Goal: Transaction & Acquisition: Purchase product/service

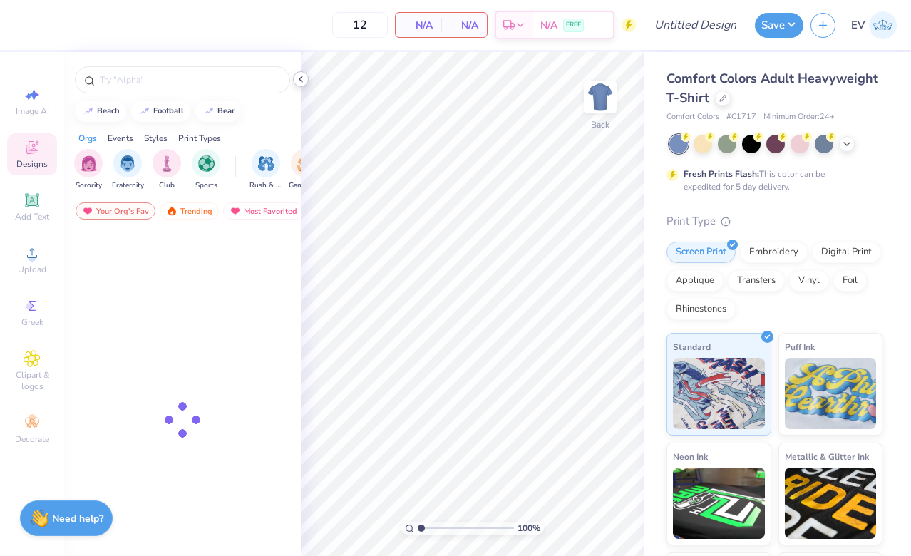
click at [304, 81] on icon at bounding box center [300, 78] width 11 height 11
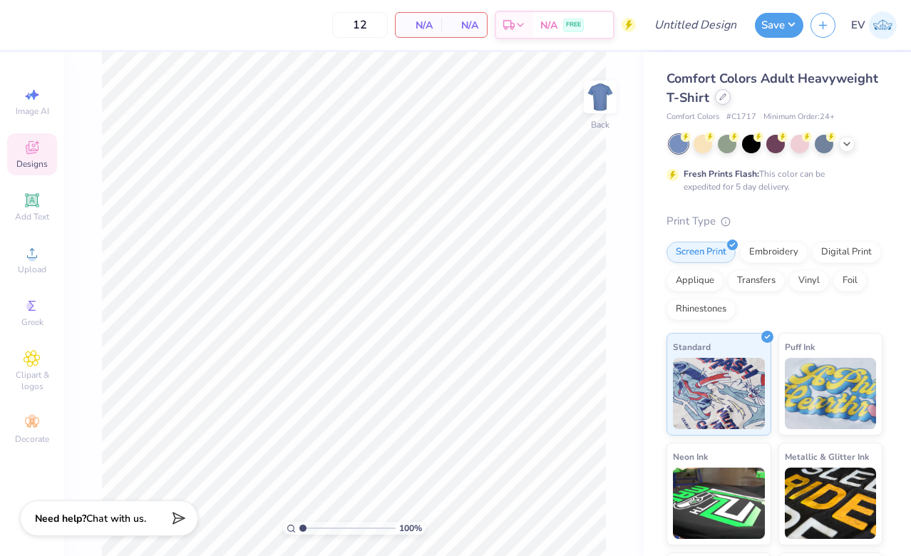
click at [723, 98] on icon at bounding box center [722, 96] width 7 height 7
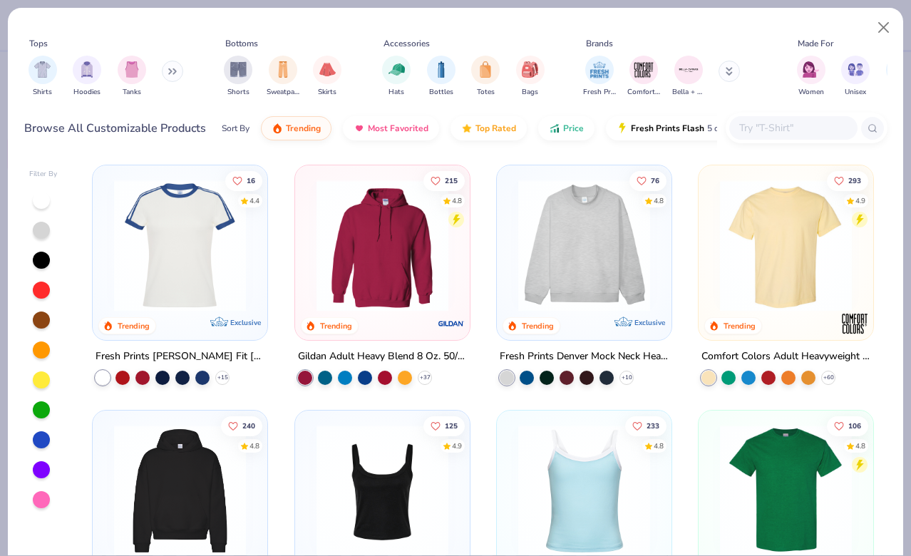
scroll to position [29, 0]
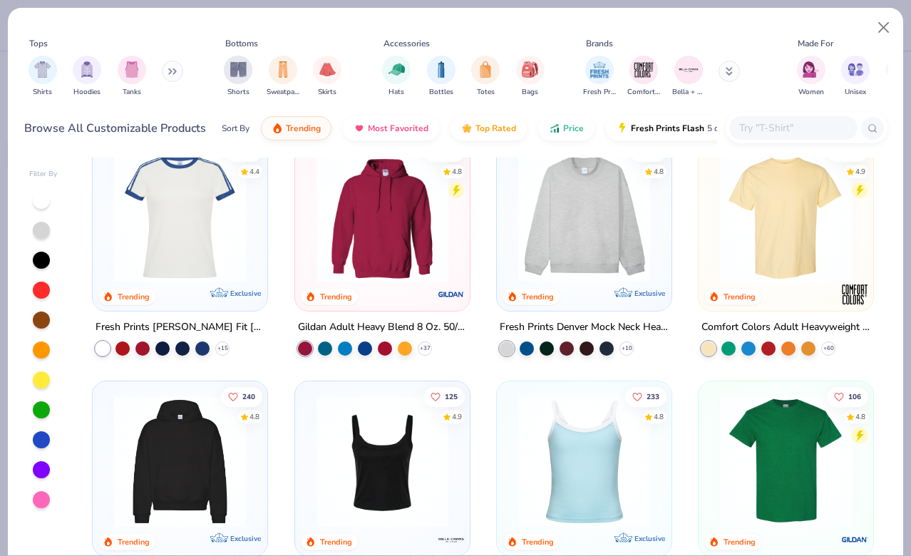
click at [155, 66] on div "Shirts Hoodies Tanks" at bounding box center [106, 76] width 164 height 53
click at [176, 67] on button at bounding box center [172, 71] width 21 height 21
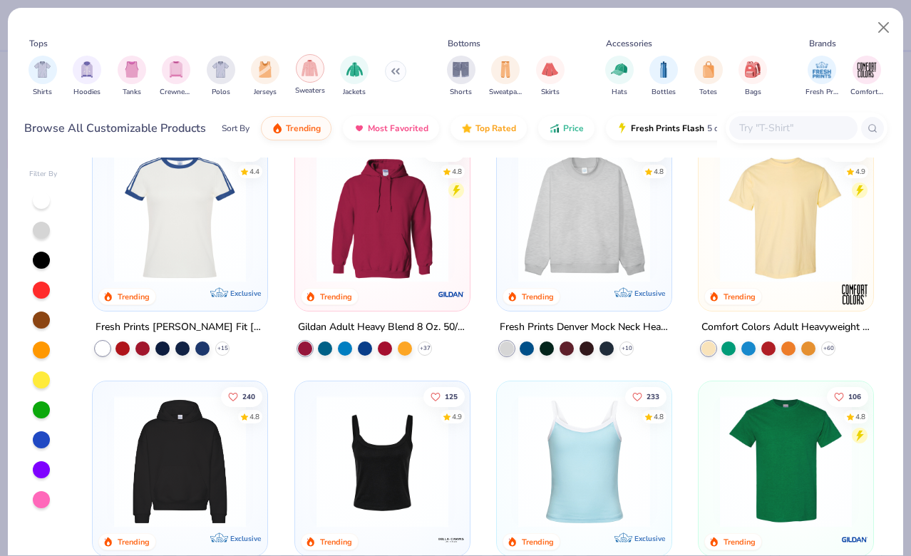
click at [311, 71] on img "filter for Sweaters" at bounding box center [309, 68] width 16 height 16
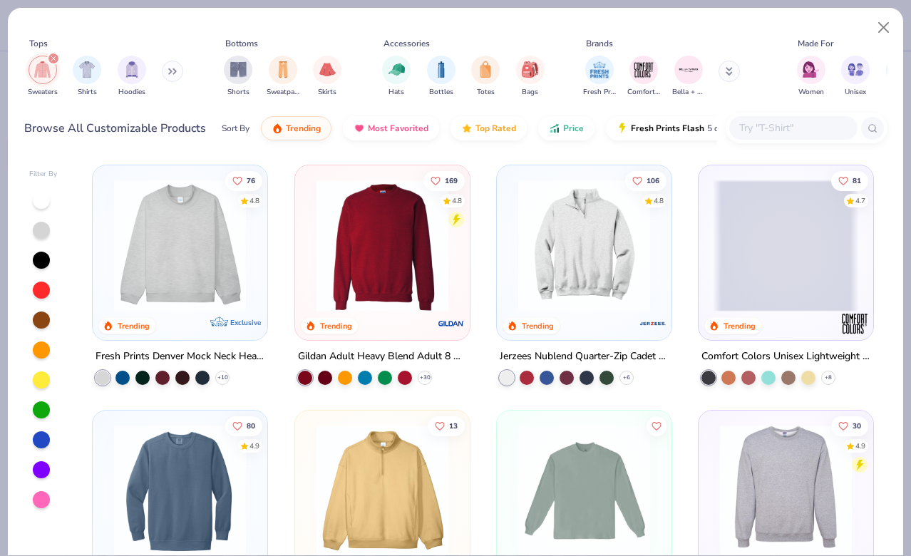
click at [338, 224] on img at bounding box center [382, 246] width 146 height 132
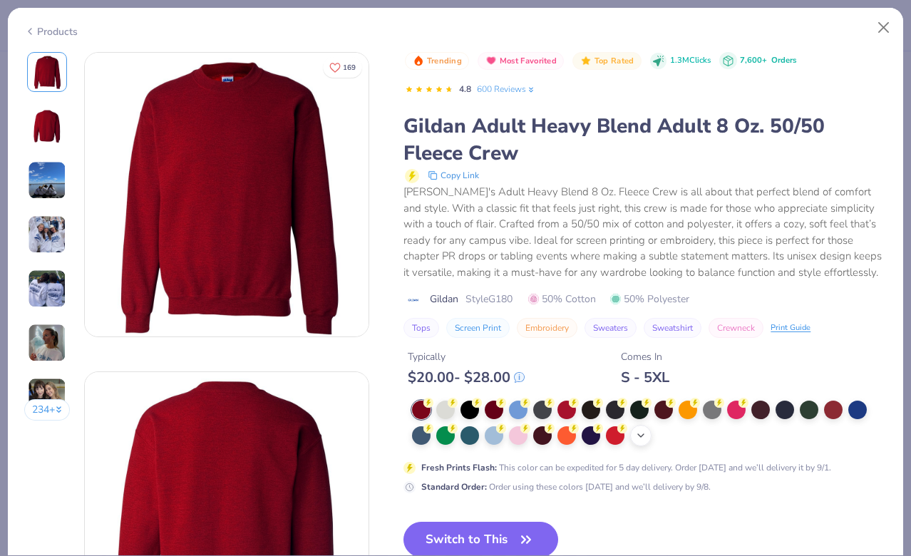
click at [634, 433] on div "+ 8" at bounding box center [640, 435] width 21 height 21
click at [785, 432] on div at bounding box center [784, 434] width 19 height 19
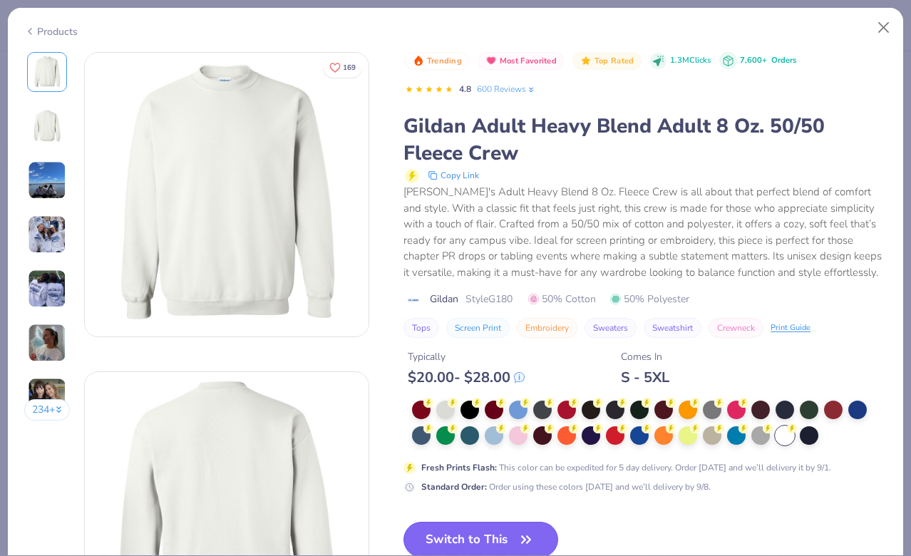
click at [497, 525] on button "Switch to This" at bounding box center [480, 540] width 155 height 36
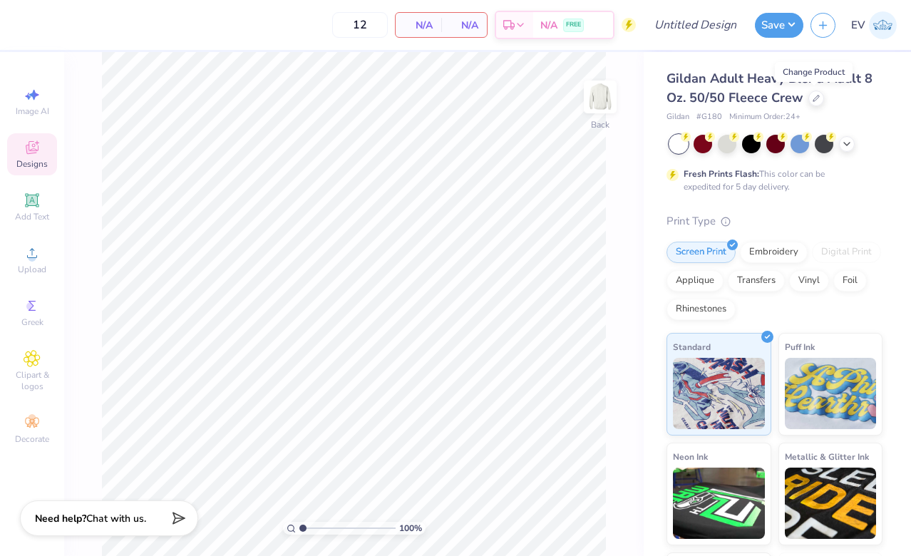
click at [31, 145] on icon at bounding box center [32, 147] width 17 height 17
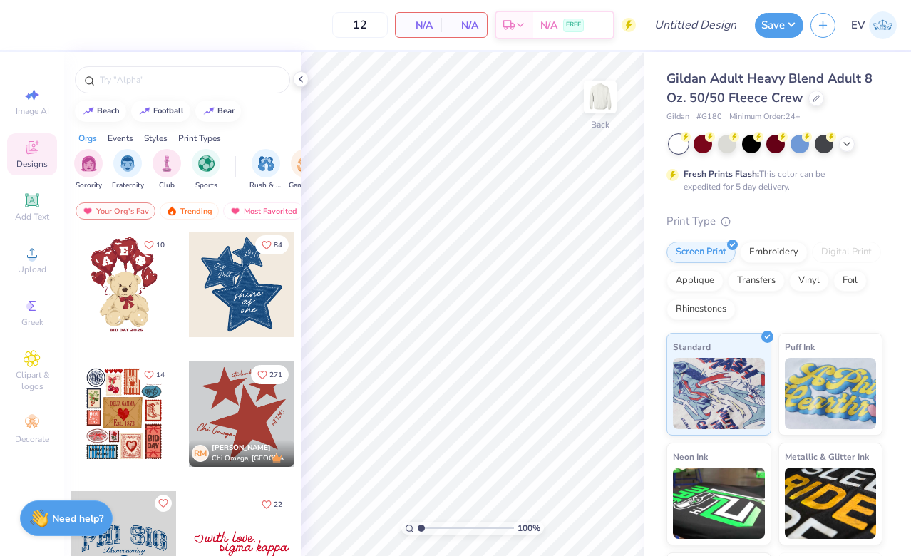
scroll to position [24, 0]
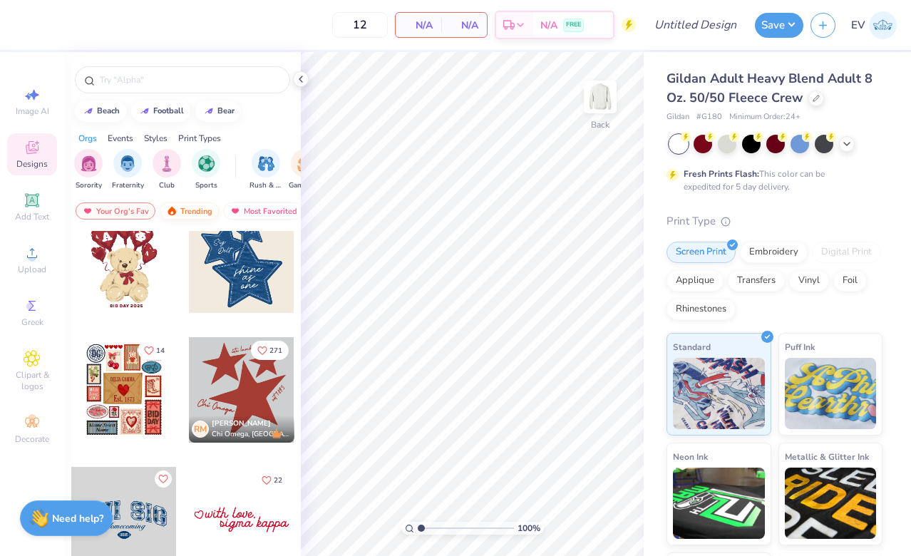
click at [191, 210] on div "Trending" at bounding box center [189, 210] width 59 height 17
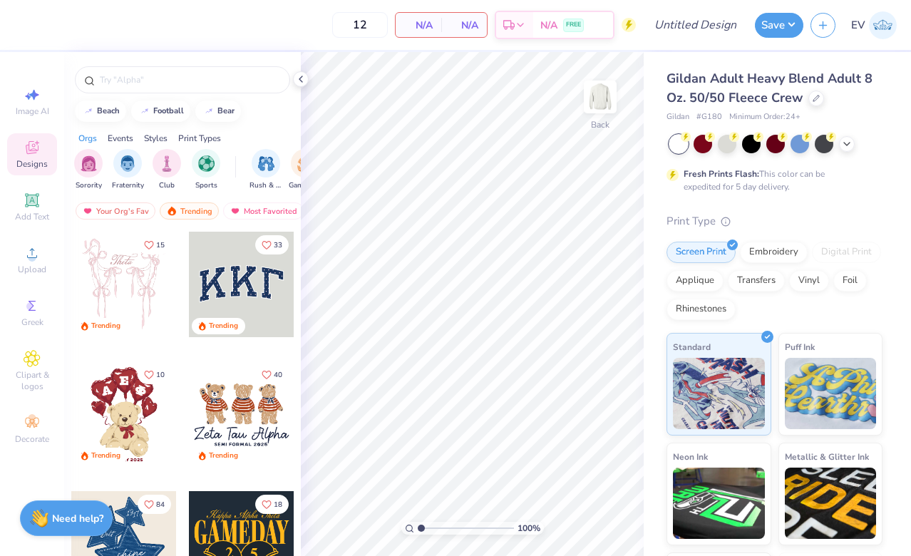
scroll to position [148, 0]
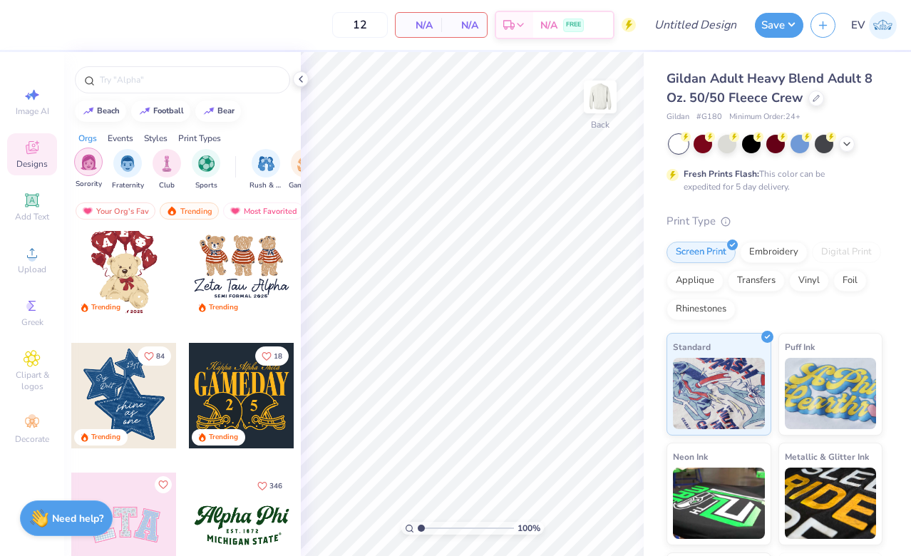
click at [93, 156] on img "filter for Sorority" at bounding box center [89, 162] width 16 height 16
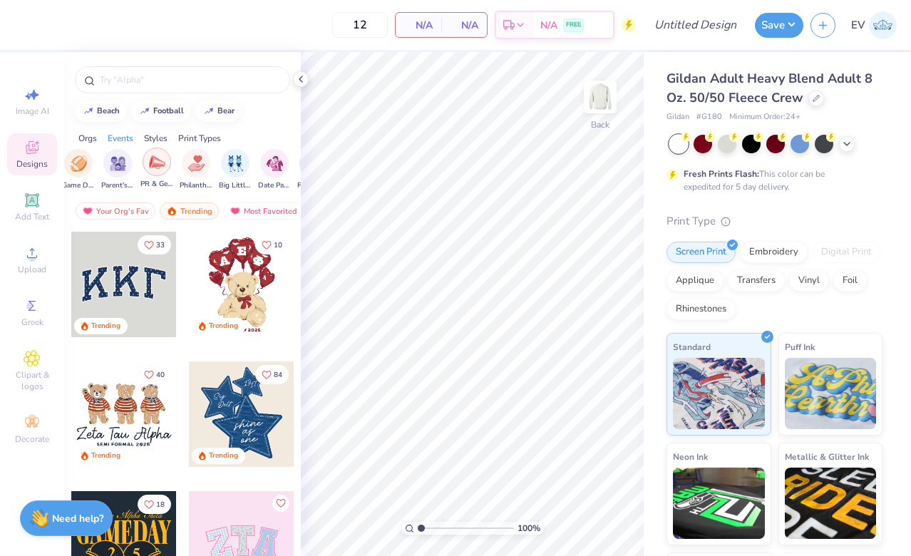
scroll to position [0, 227]
click at [187, 169] on img "filter for Philanthropy" at bounding box center [195, 162] width 16 height 16
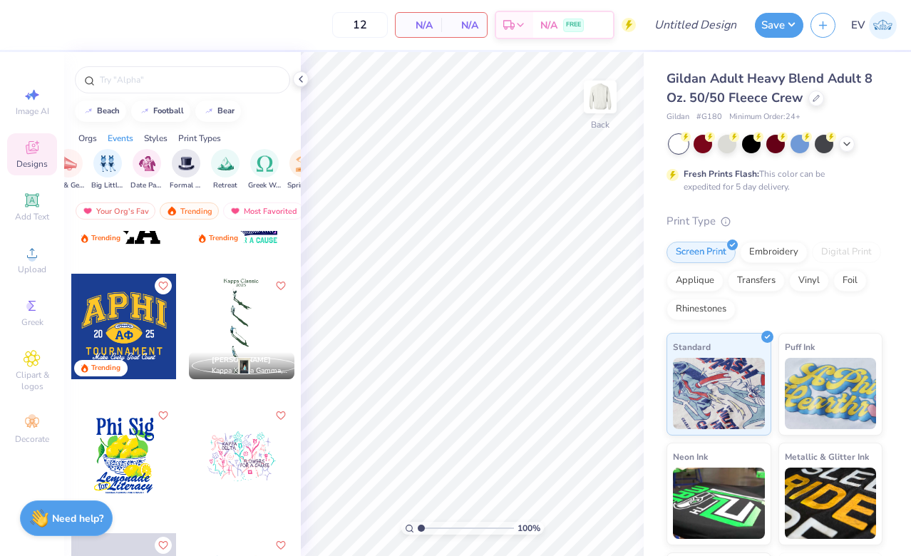
scroll to position [219, 0]
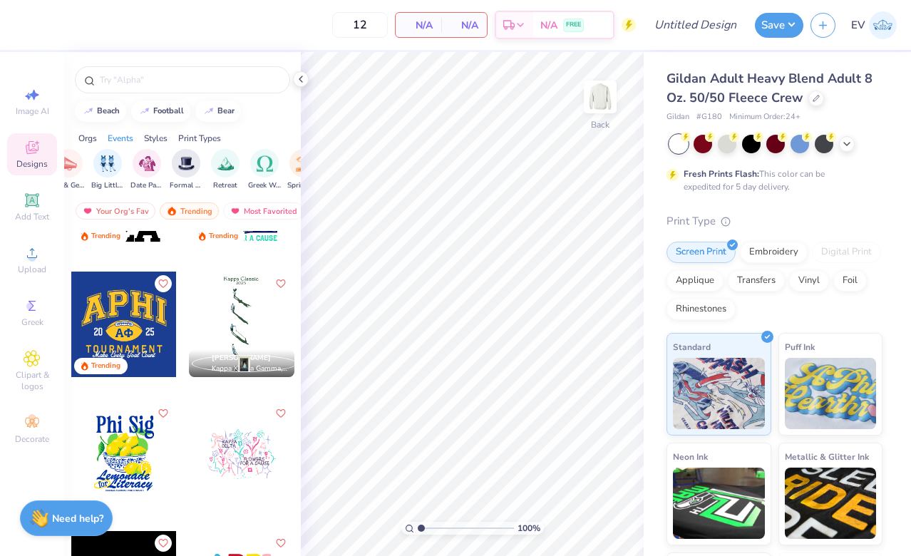
click at [147, 65] on div at bounding box center [182, 76] width 237 height 48
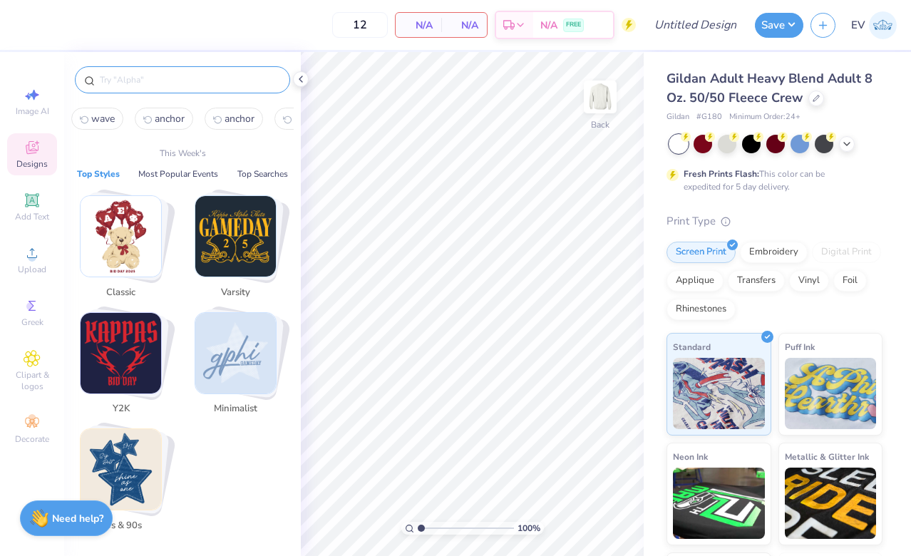
click at [153, 82] on input "text" at bounding box center [189, 80] width 182 height 14
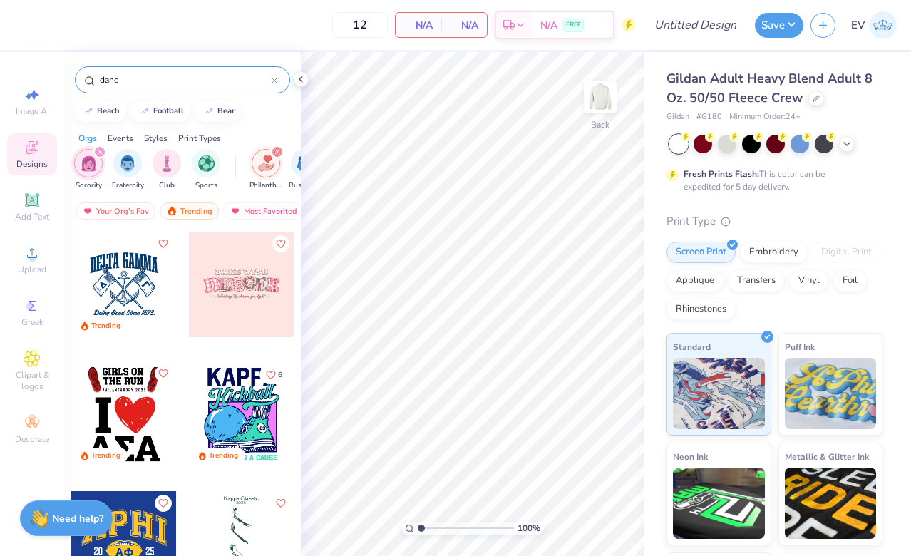
type input "dance"
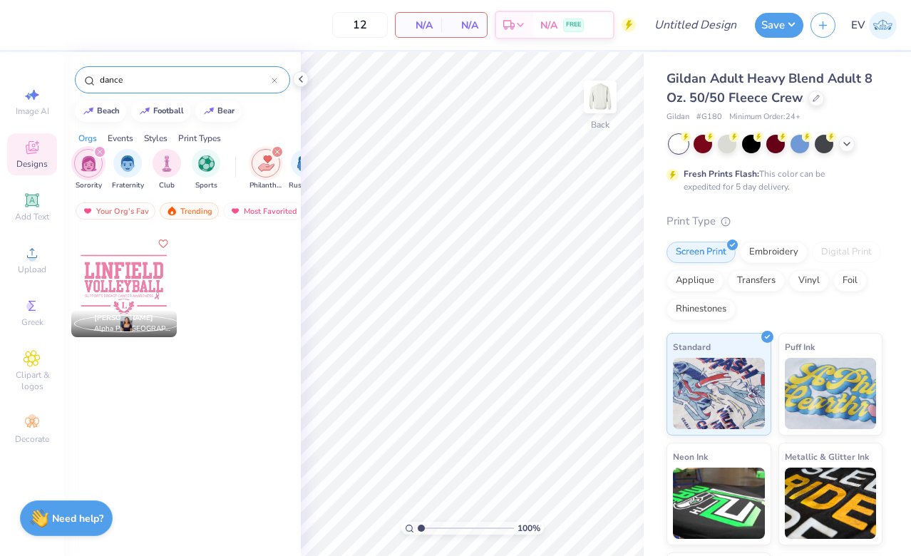
click at [274, 80] on icon at bounding box center [275, 81] width 6 height 6
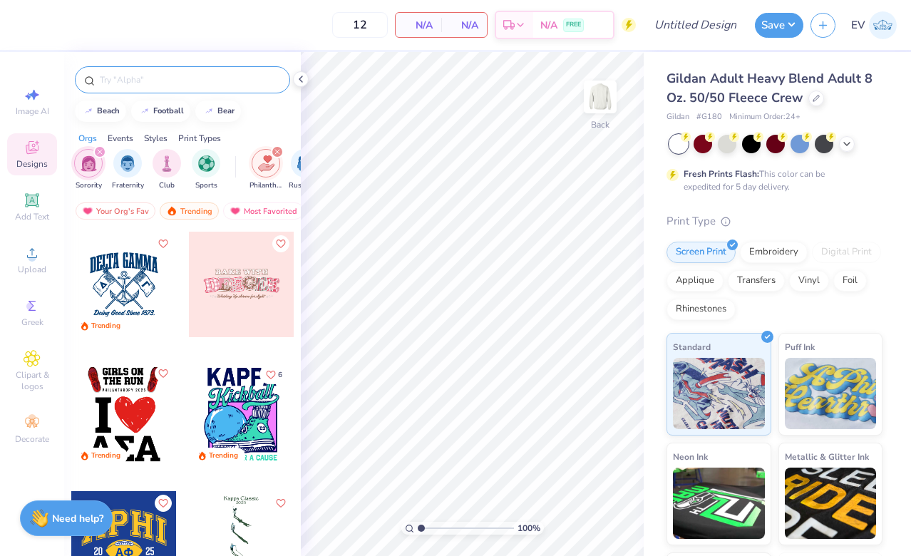
click at [273, 150] on div "filter for Philanthropy" at bounding box center [277, 151] width 13 height 13
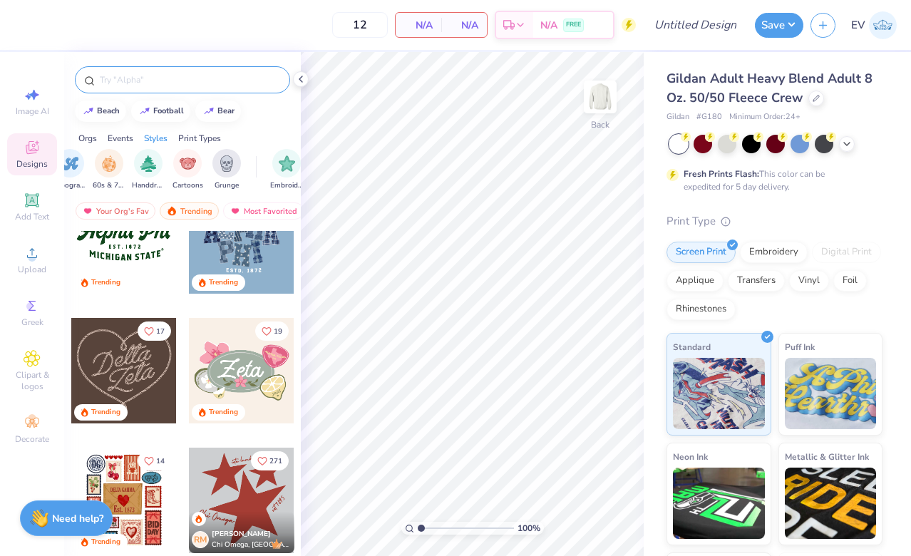
scroll to position [445, 0]
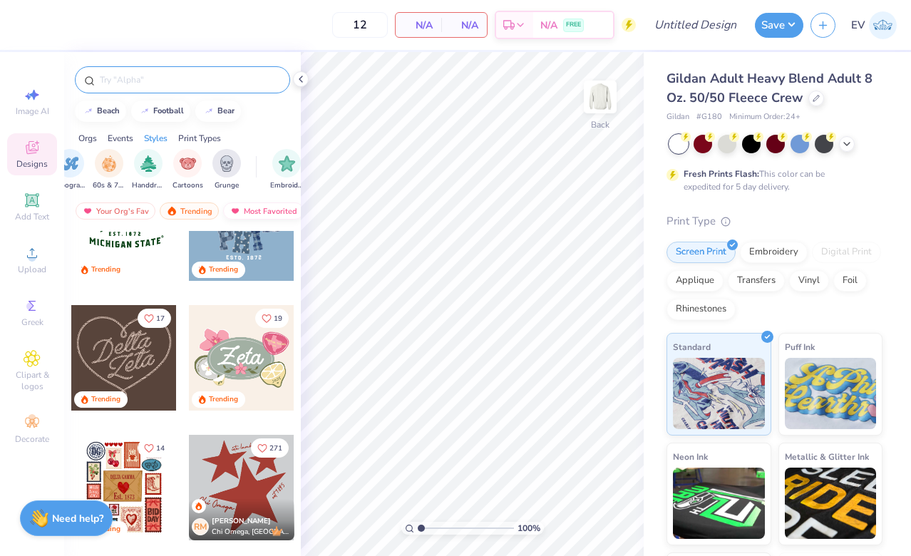
click at [259, 212] on div "Most Favorited" at bounding box center [263, 210] width 81 height 17
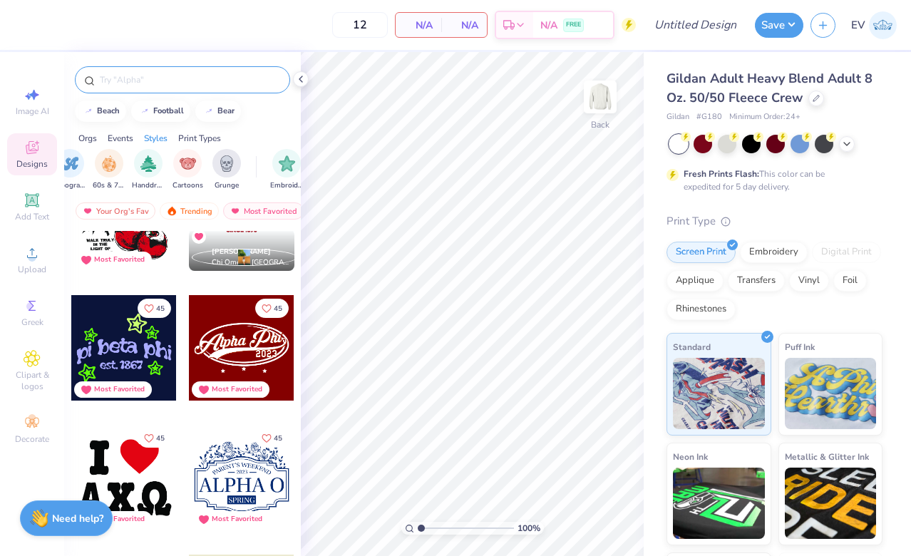
scroll to position [6423, 0]
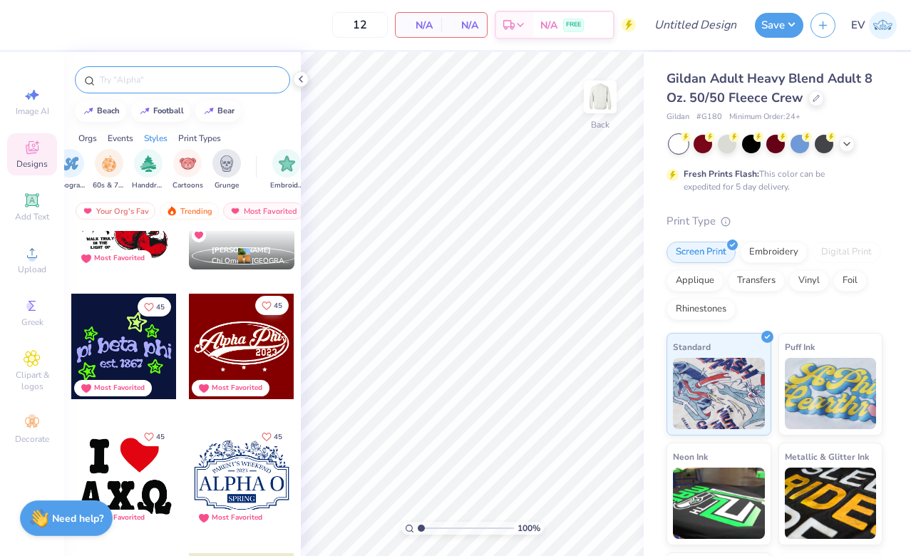
click at [267, 305] on icon "Like" at bounding box center [267, 306] width 10 height 10
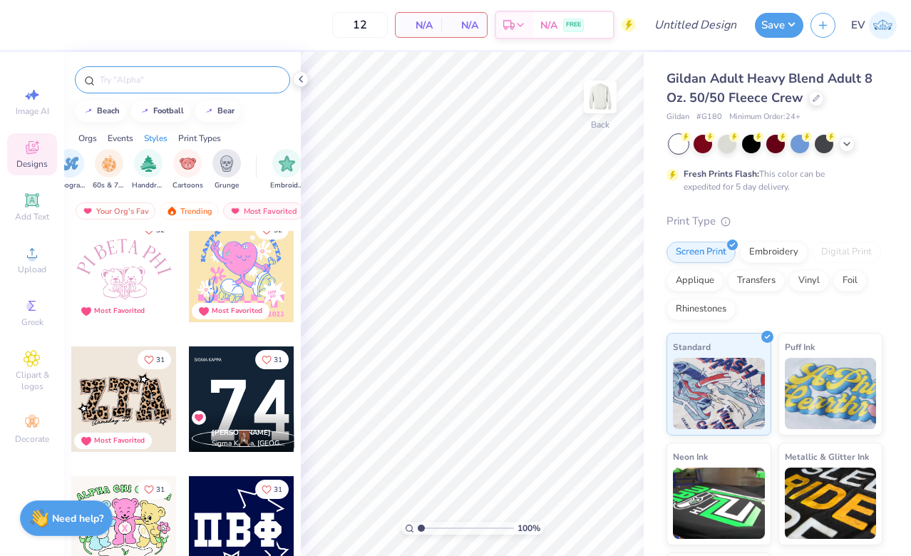
scroll to position [11430, 0]
click at [584, 104] on img at bounding box center [600, 96] width 57 height 57
click at [849, 145] on icon at bounding box center [846, 142] width 11 height 11
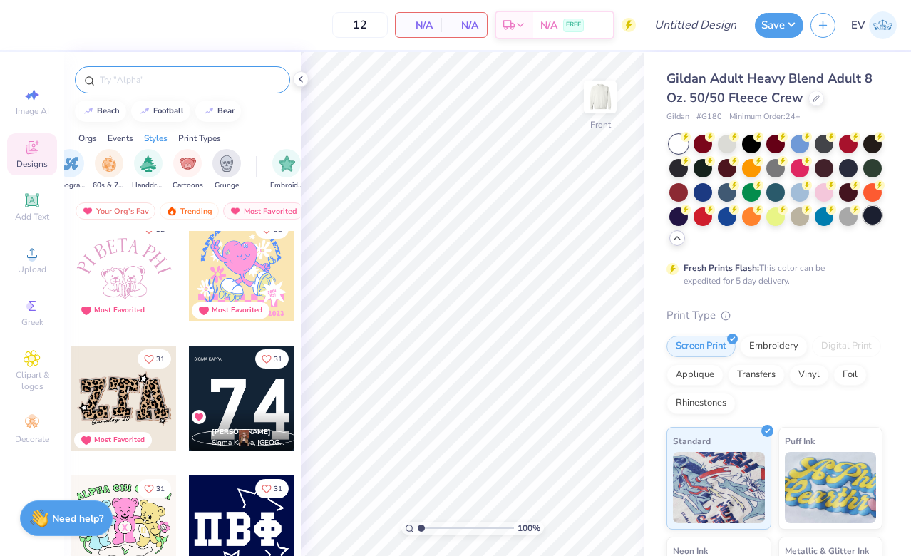
click at [872, 222] on div at bounding box center [872, 215] width 19 height 19
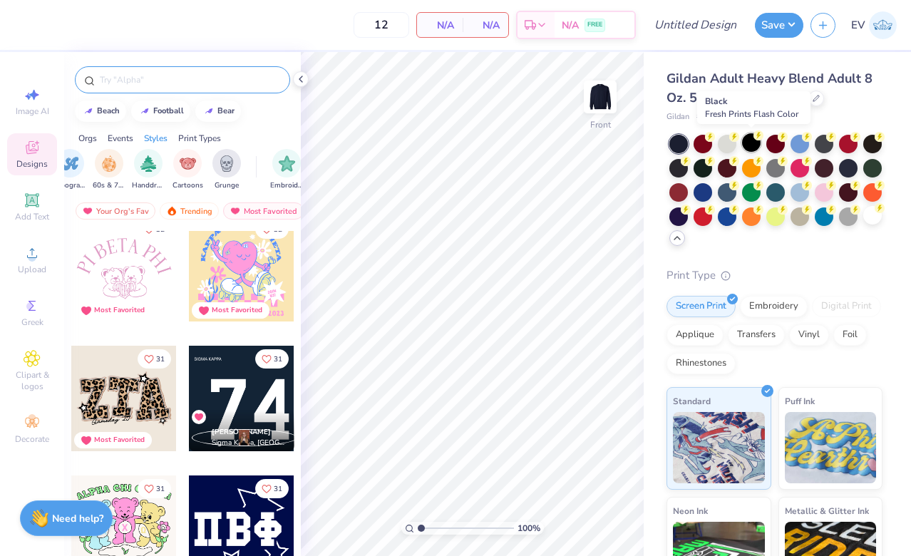
click at [748, 140] on div at bounding box center [751, 142] width 19 height 19
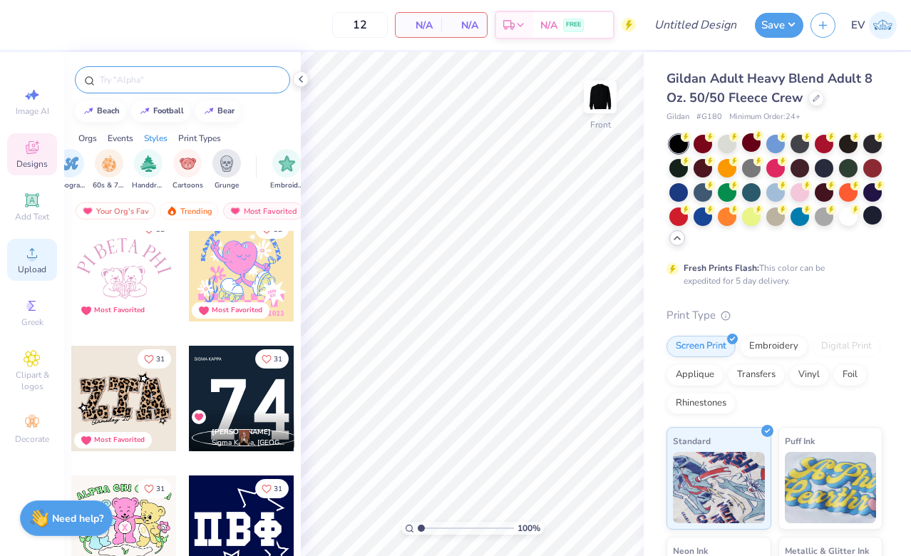
click at [36, 257] on icon at bounding box center [32, 253] width 10 height 10
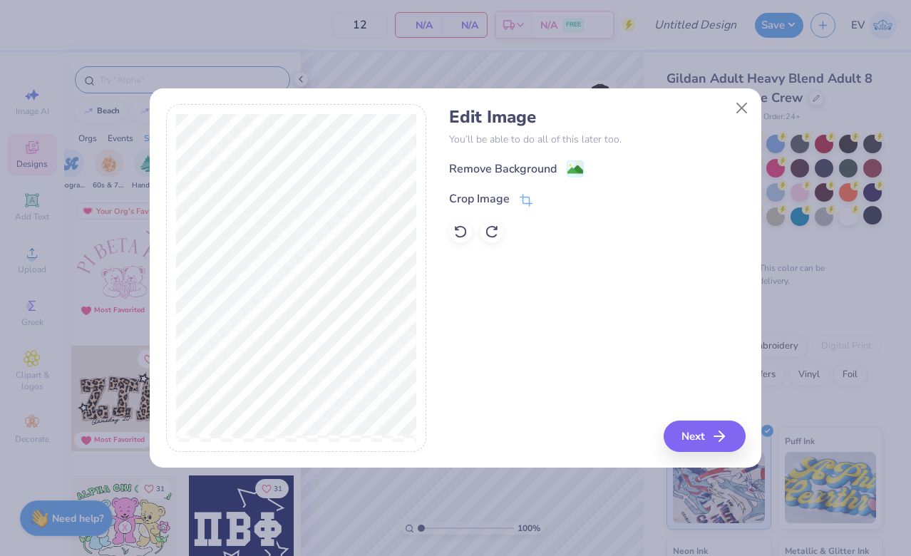
click at [515, 157] on div "Edit Image You’ll be able to do all of this later too. Remove Background Crop I…" at bounding box center [597, 175] width 296 height 136
click at [528, 169] on div "Remove Background" at bounding box center [503, 170] width 108 height 17
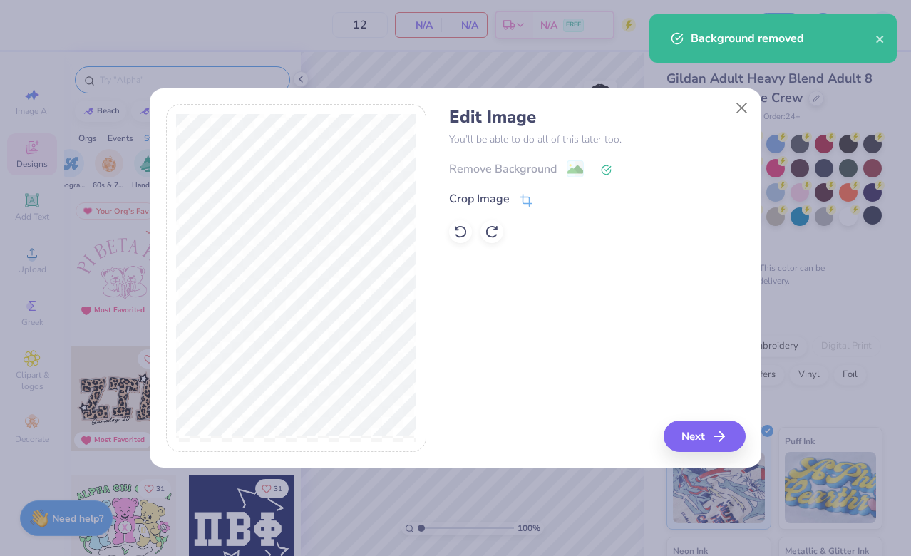
click at [701, 432] on button "Next" at bounding box center [704, 435] width 82 height 31
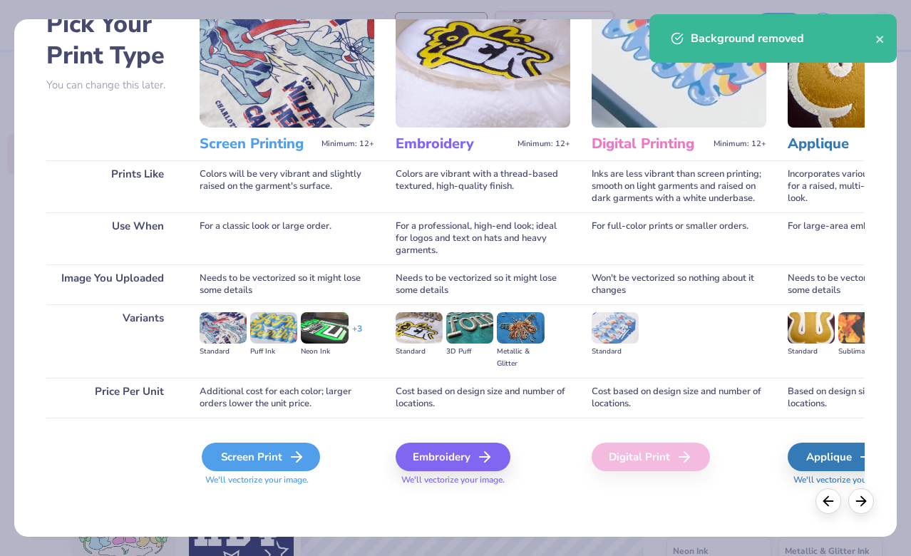
click at [263, 460] on div "Screen Print" at bounding box center [261, 457] width 118 height 29
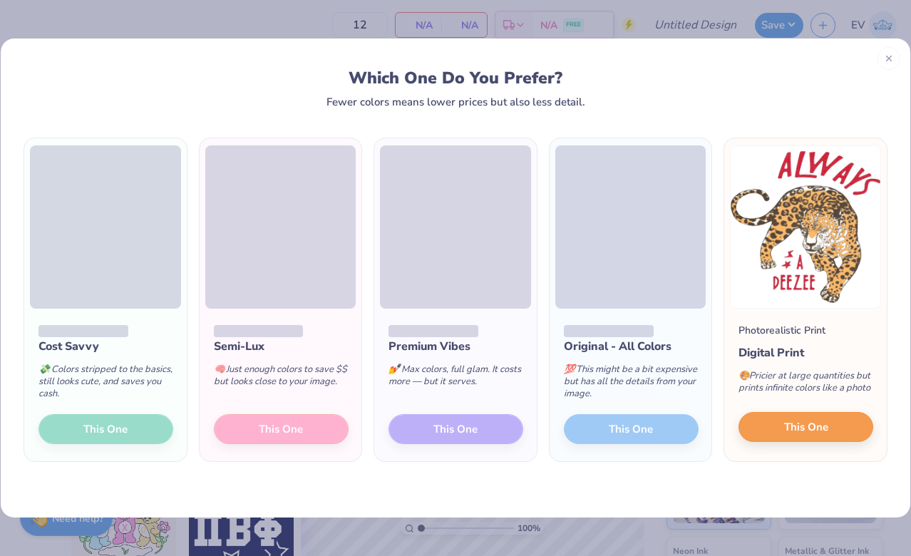
click at [782, 428] on button "This One" at bounding box center [805, 427] width 135 height 30
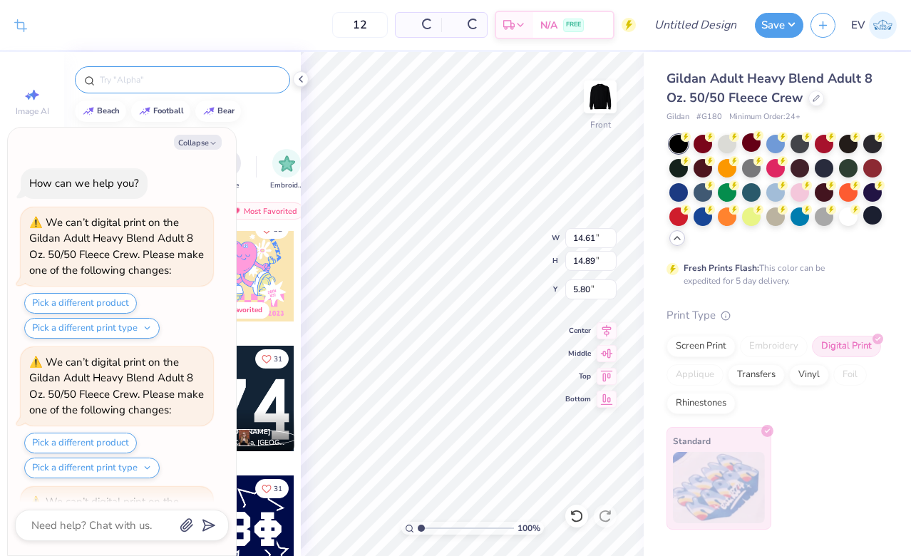
scroll to position [260, 0]
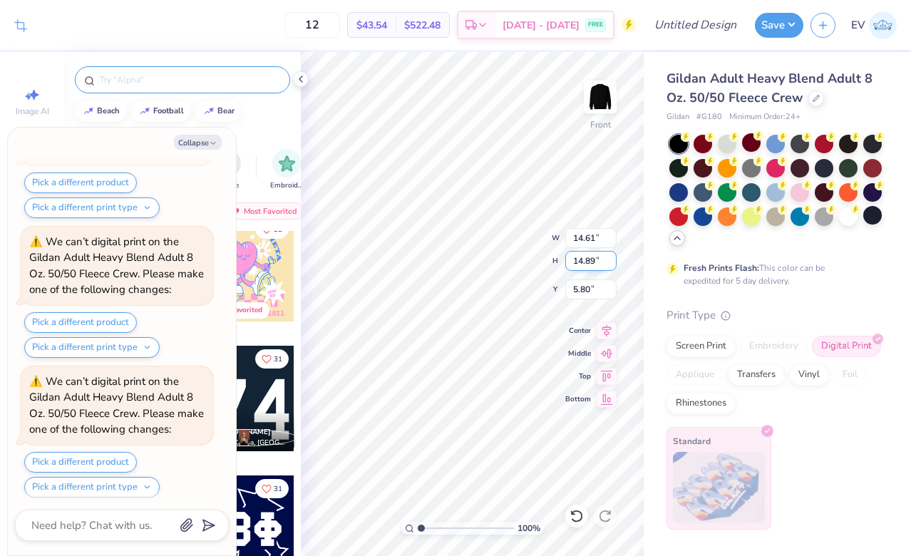
type textarea "x"
type input "12.16"
type input "12.39"
type input "8.30"
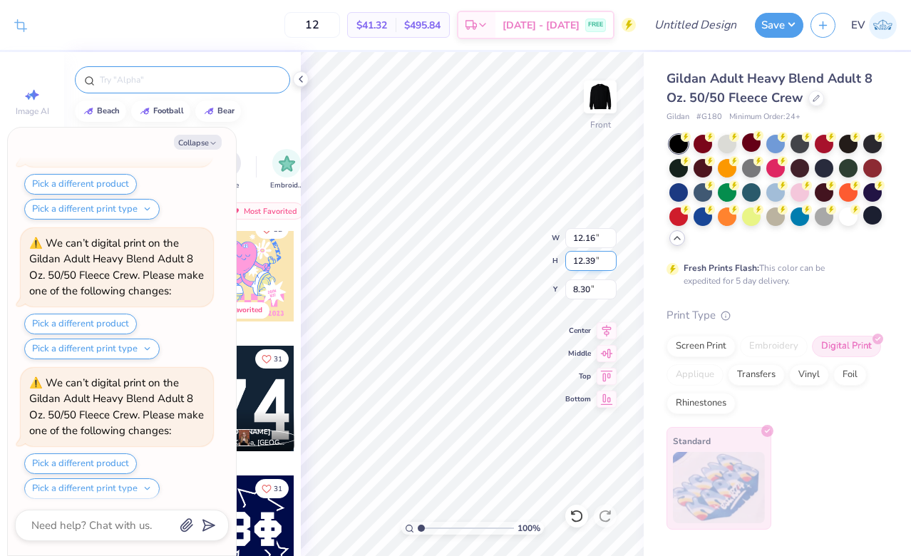
type textarea "x"
type input "7.05"
click at [817, 95] on div at bounding box center [816, 97] width 16 height 16
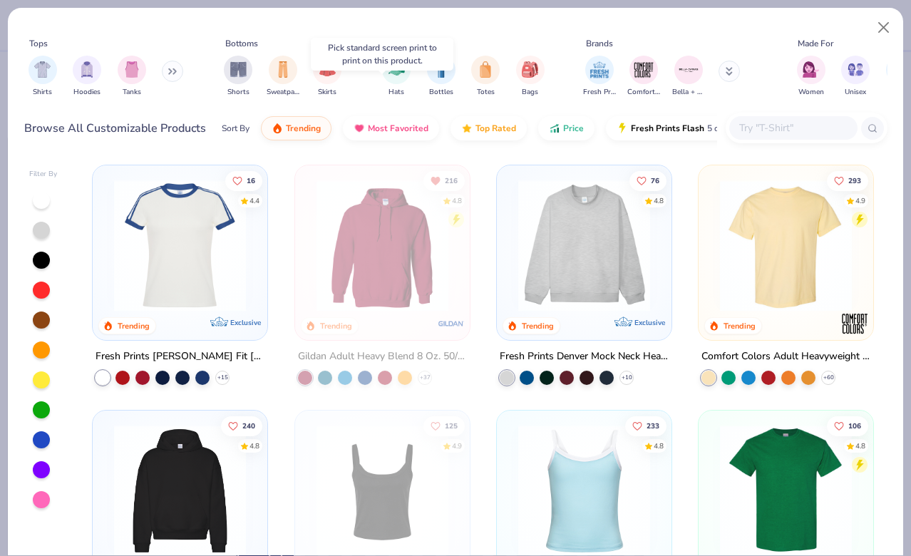
scroll to position [146, 0]
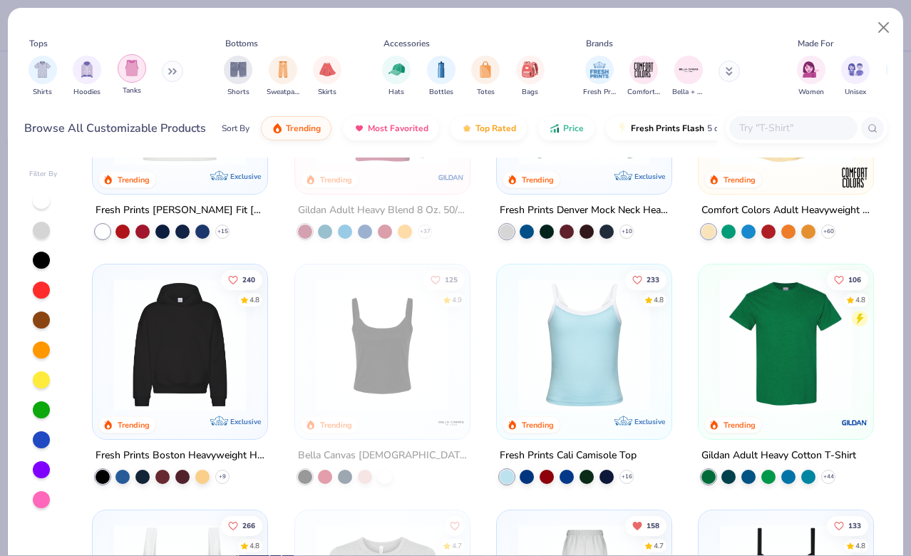
click at [125, 79] on div "filter for Tanks" at bounding box center [132, 68] width 29 height 29
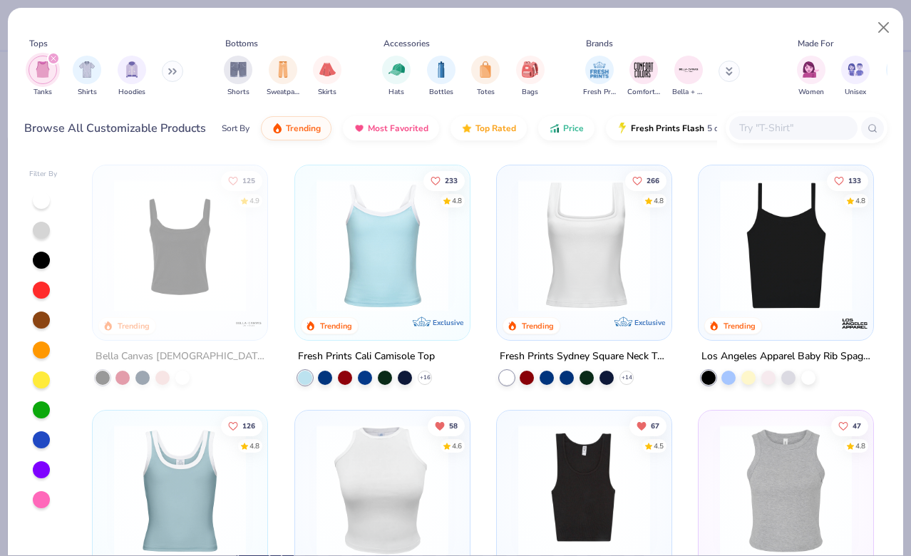
click at [713, 284] on img at bounding box center [640, 246] width 146 height 132
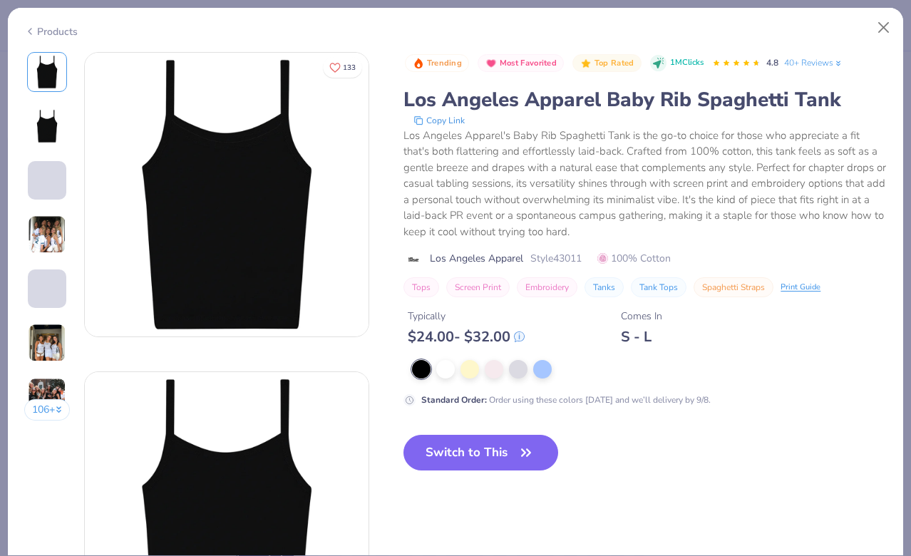
drag, startPoint x: 443, startPoint y: 452, endPoint x: 403, endPoint y: 390, distance: 74.1
click at [443, 452] on button "Switch to This" at bounding box center [480, 453] width 155 height 36
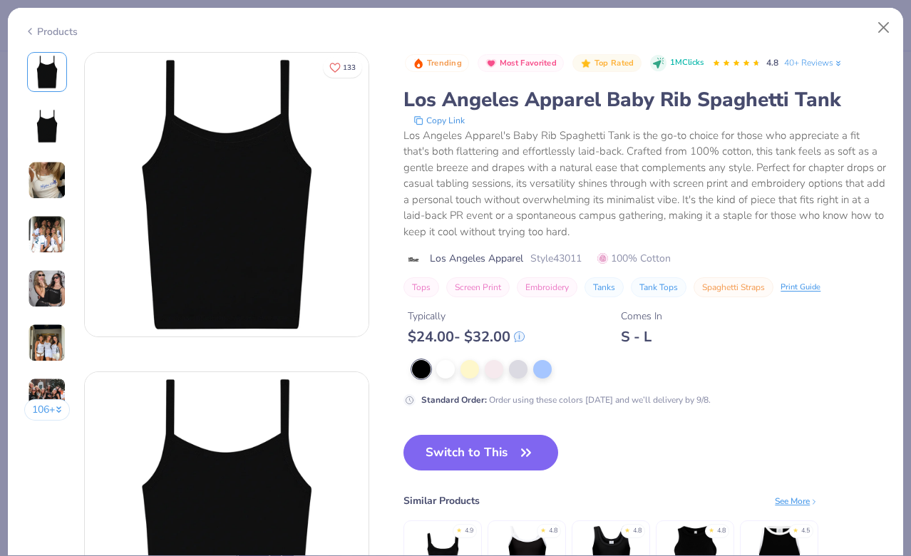
scroll to position [387, 0]
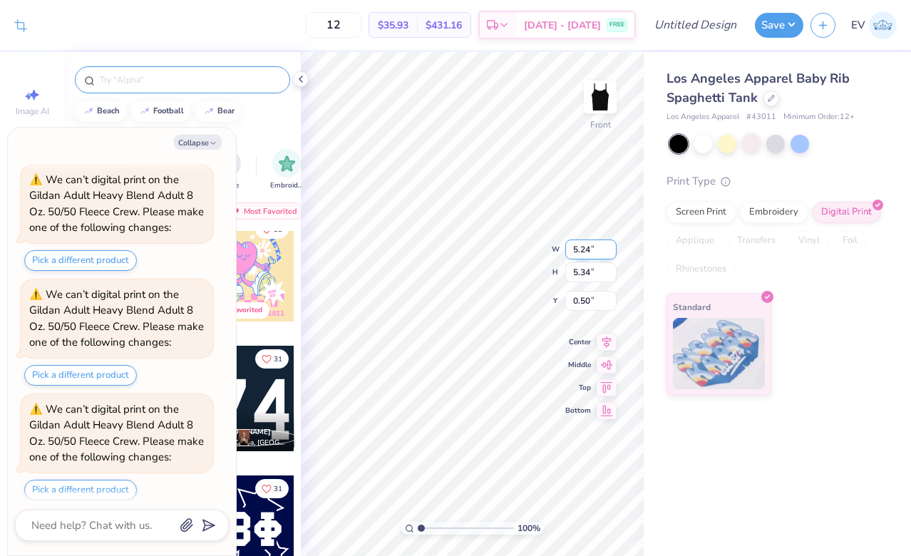
type textarea "x"
type input "4.62"
type input "4.71"
type input "1.13"
type textarea "x"
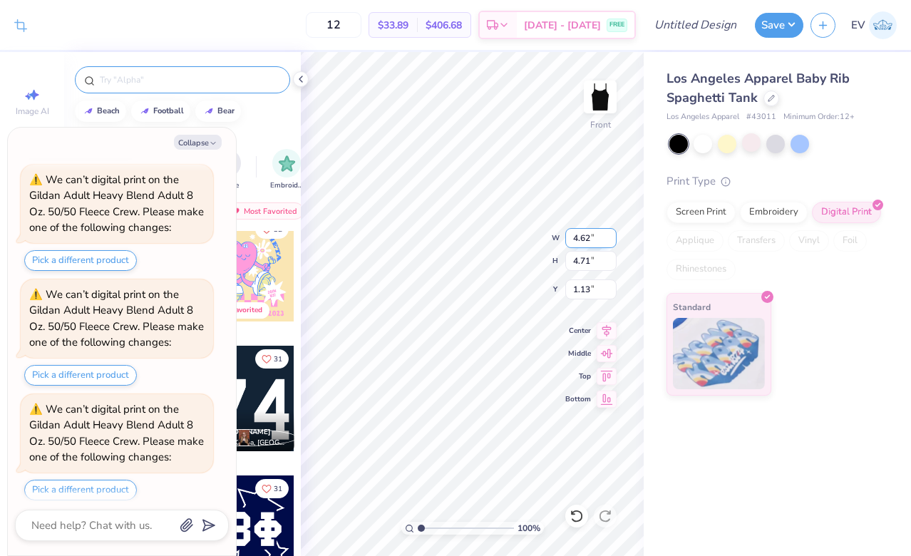
type input "1.00"
type textarea "x"
type input "3.60"
type input "3.66"
type input "2.04"
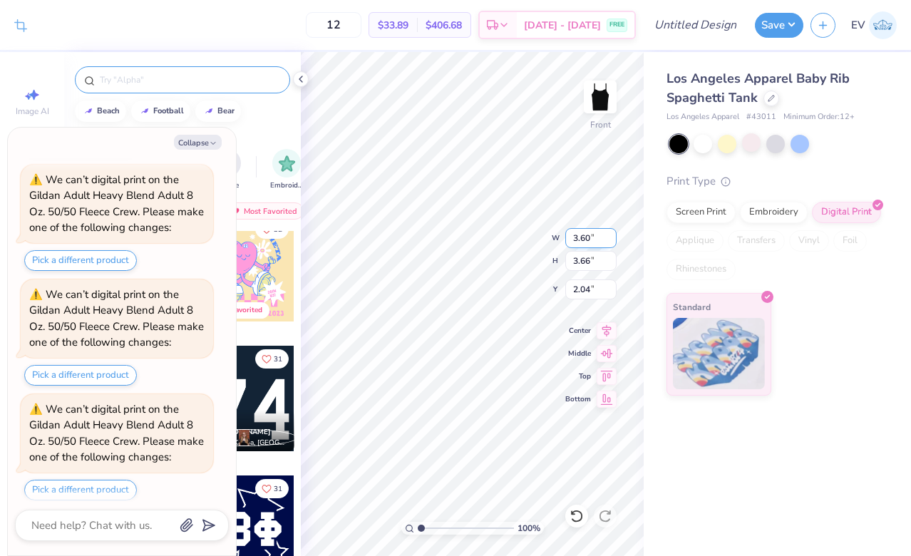
type textarea "x"
type input "1.02"
type textarea "x"
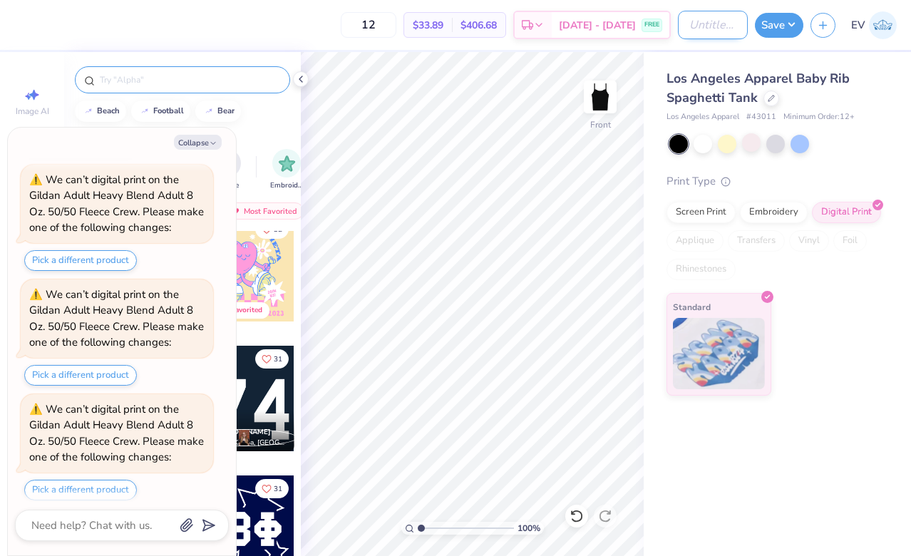
click at [696, 33] on input "Design Title" at bounding box center [713, 25] width 70 height 29
type input "a"
type textarea "x"
type input "ax"
type textarea "x"
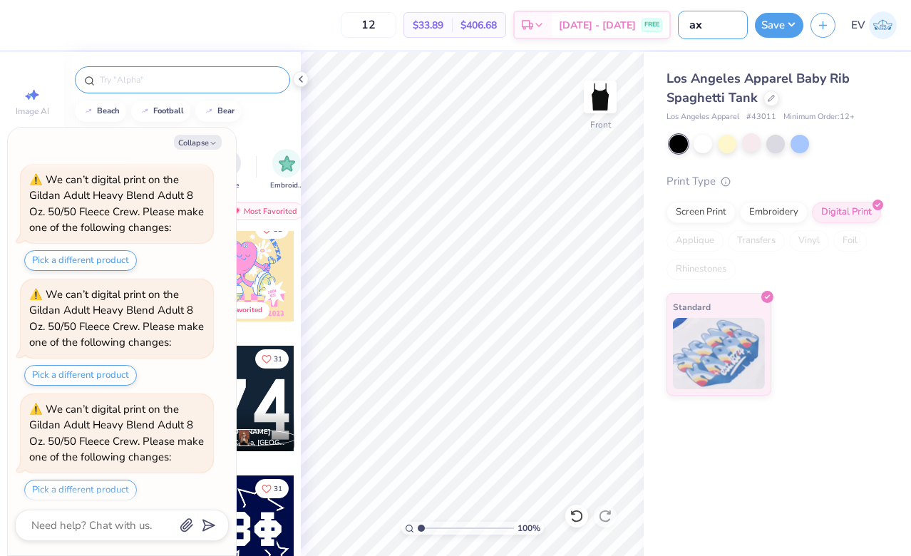
type input "axo"
type textarea "x"
type input "axo"
click at [780, 33] on button "Save" at bounding box center [779, 23] width 48 height 25
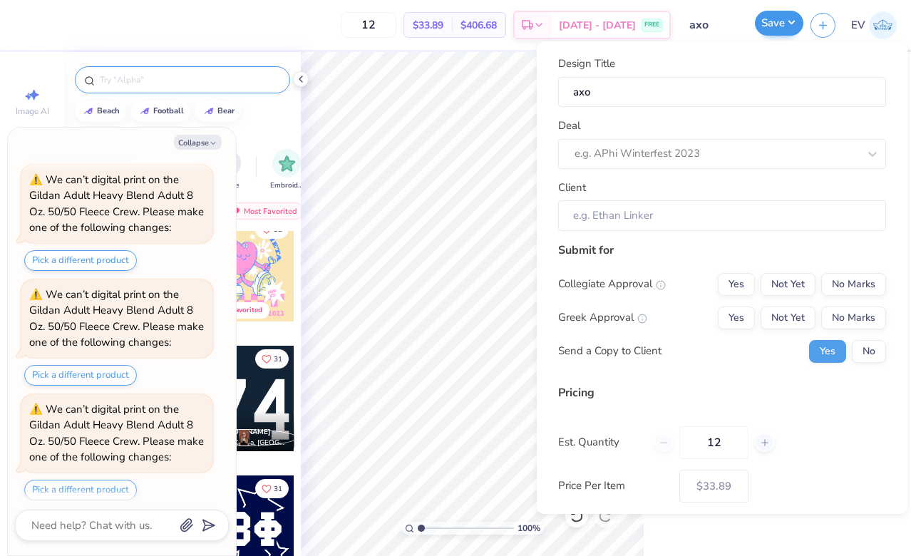
type textarea "x"
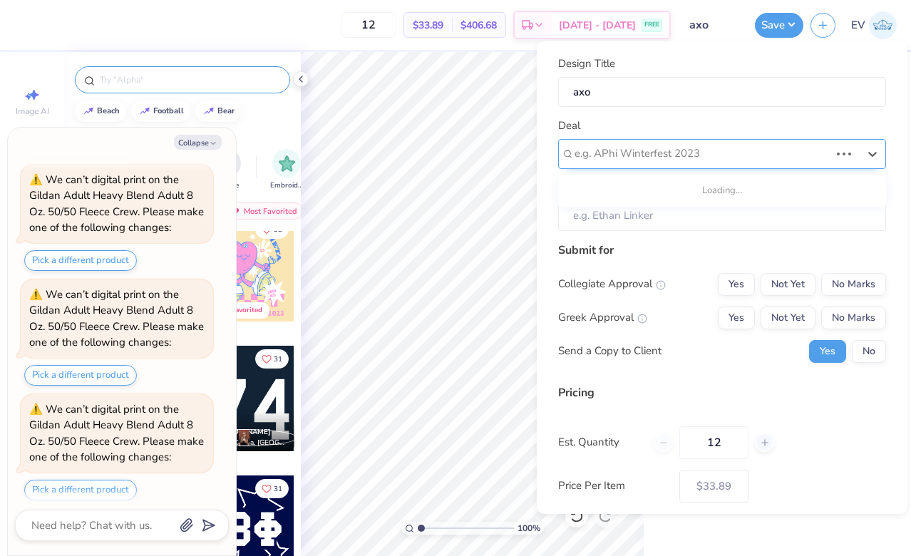
click at [685, 157] on div "e.g. APhi Winterfest 2023" at bounding box center [701, 153] width 255 height 16
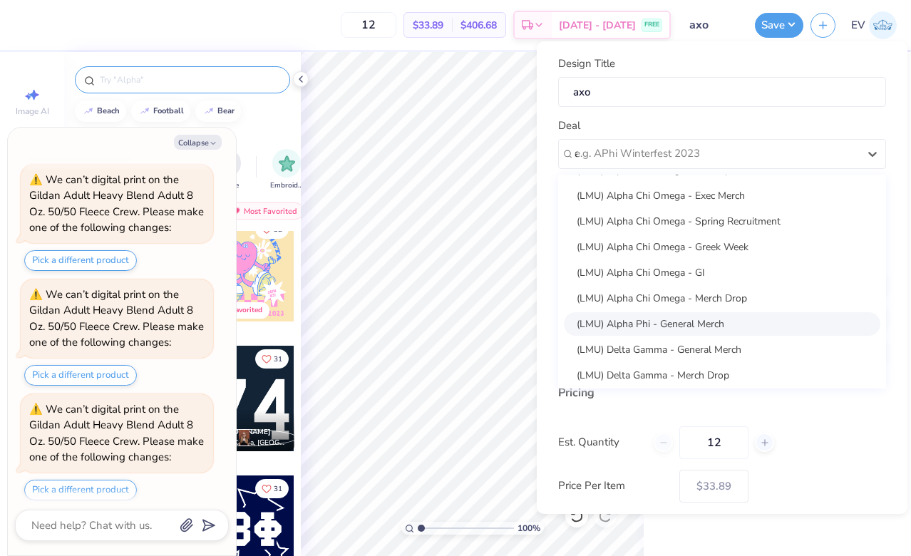
scroll to position [0, 0]
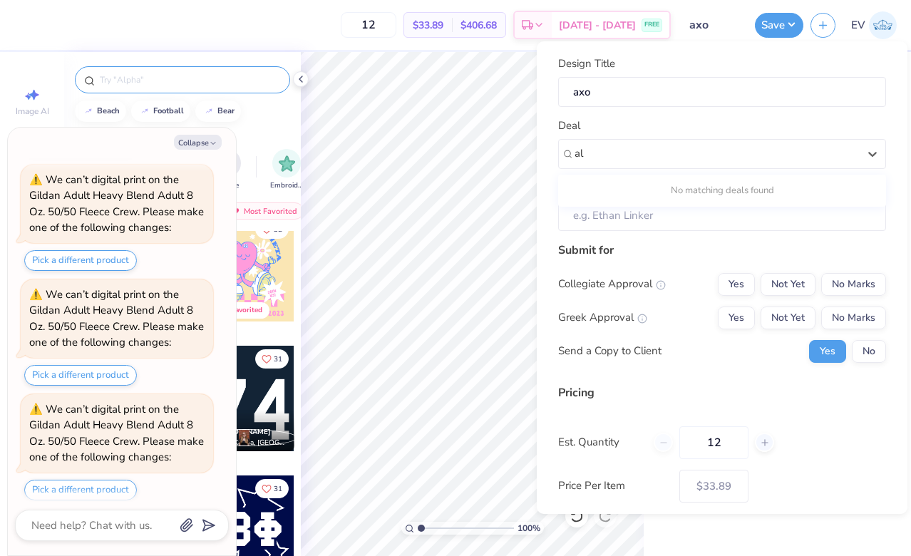
type input "alp"
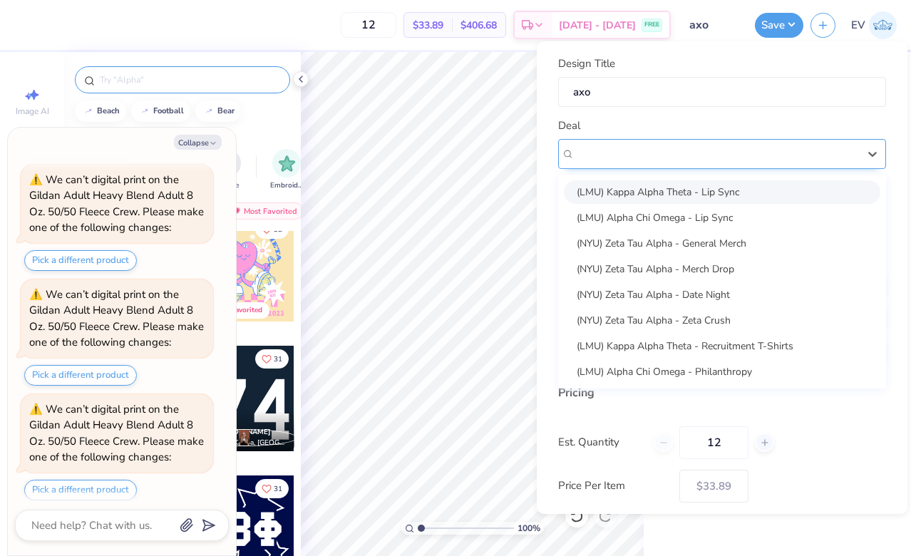
click at [632, 157] on div at bounding box center [716, 154] width 286 height 22
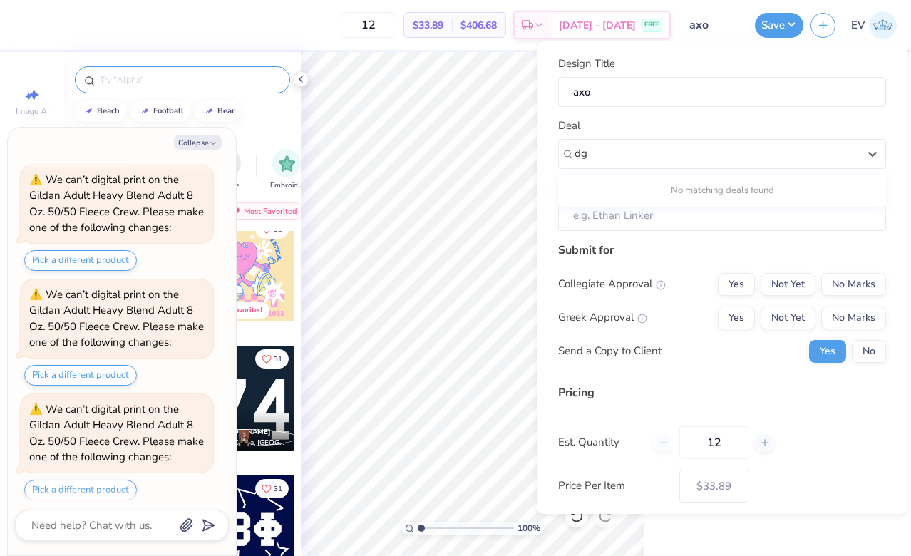
type input "dg"
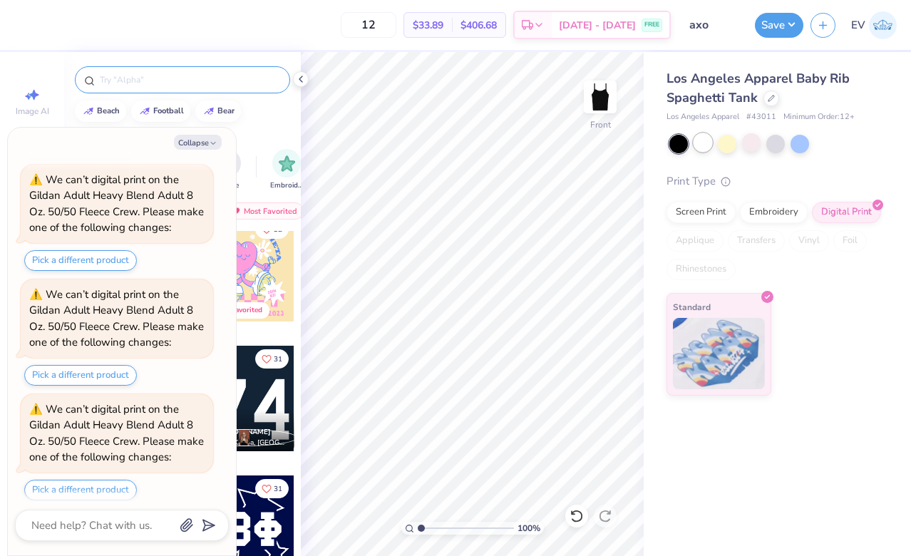
click at [702, 143] on div at bounding box center [702, 142] width 19 height 19
click at [768, 99] on icon at bounding box center [771, 96] width 7 height 7
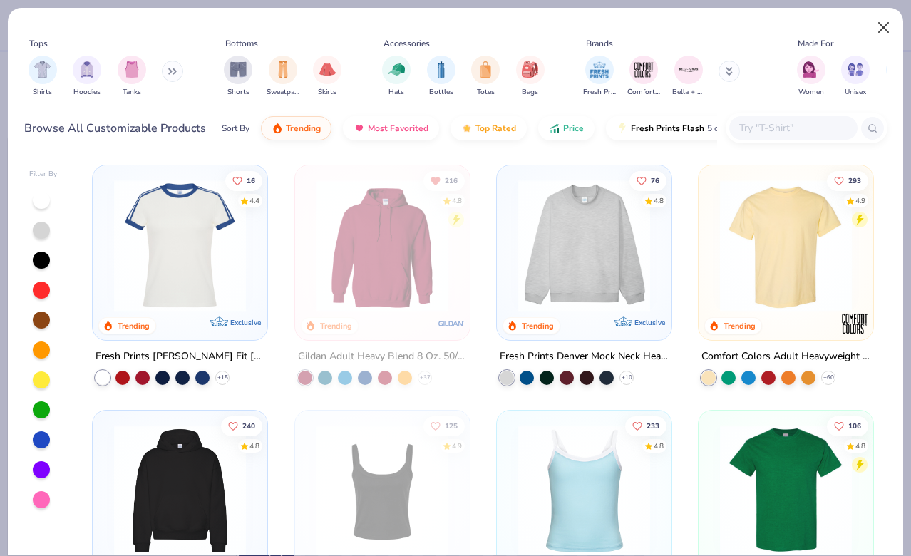
click at [888, 29] on button "Close" at bounding box center [883, 27] width 27 height 27
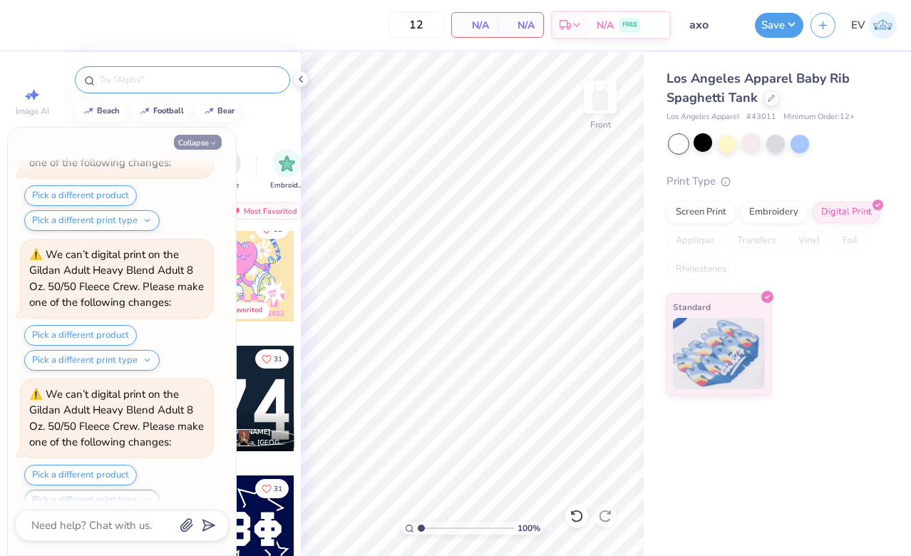
click at [205, 141] on button "Collapse" at bounding box center [198, 142] width 48 height 15
type textarea "x"
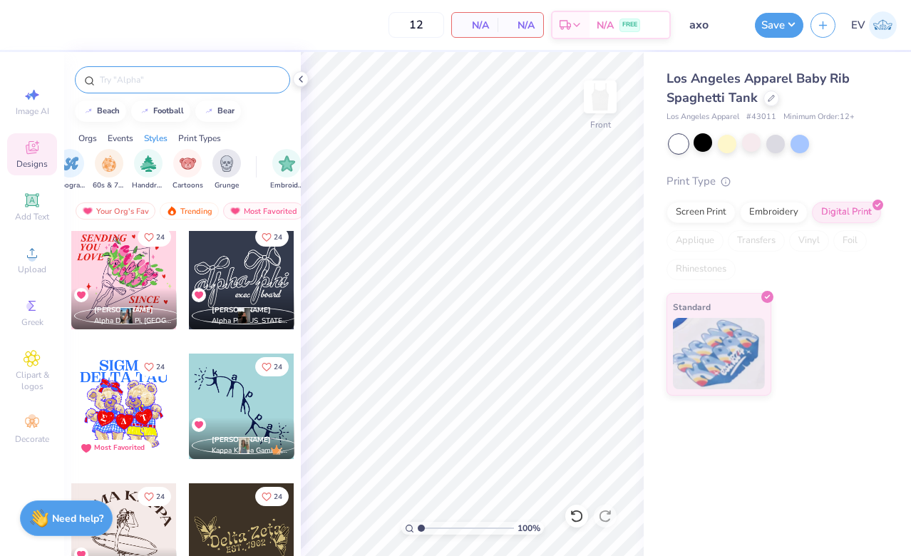
scroll to position [16871, 0]
